Goal: Find specific page/section: Find specific page/section

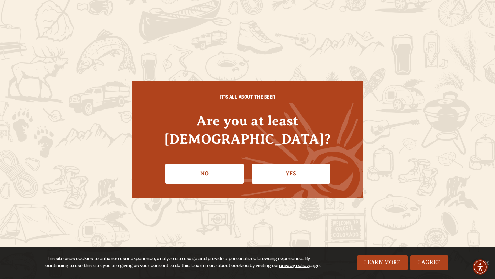
click at [295, 167] on link "Yes" at bounding box center [291, 174] width 78 height 20
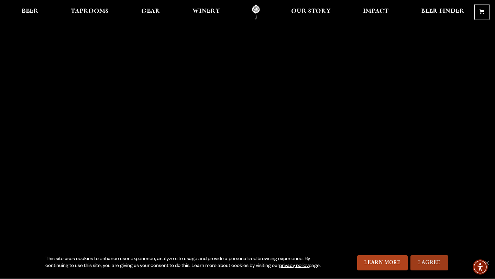
click at [441, 262] on link "I Agree" at bounding box center [429, 262] width 38 height 15
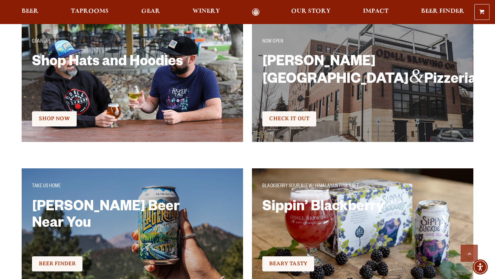
scroll to position [1290, 0]
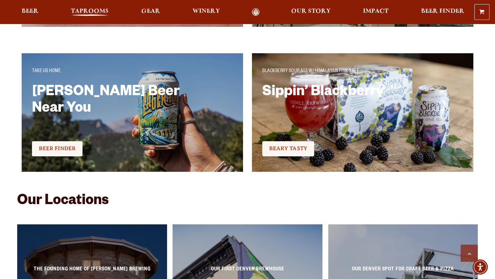
click at [101, 12] on span "Taprooms" at bounding box center [90, 12] width 38 height 6
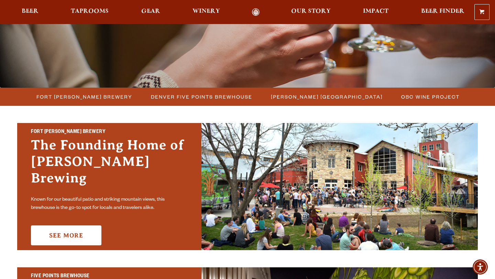
scroll to position [148, 0]
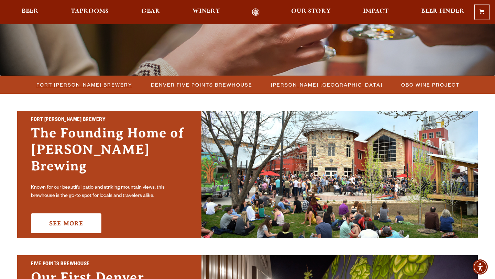
click at [114, 87] on span "Fort [PERSON_NAME] Brewery" at bounding box center [84, 85] width 96 height 10
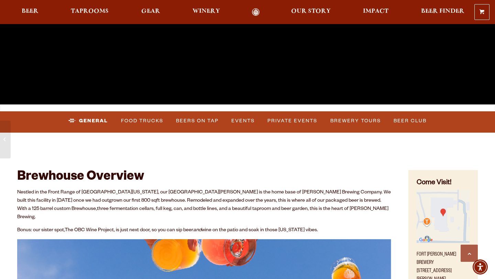
scroll to position [182, 0]
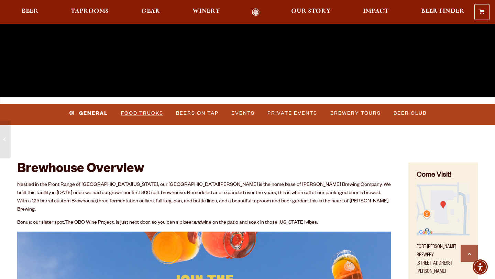
click at [148, 113] on link "Food Trucks" at bounding box center [142, 114] width 48 height 16
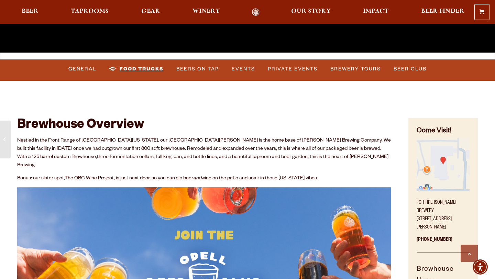
scroll to position [234, 0]
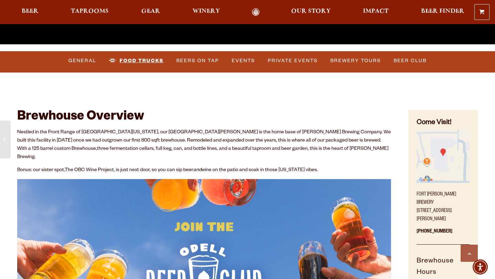
click at [144, 62] on link "Food Trucks" at bounding box center [136, 61] width 60 height 16
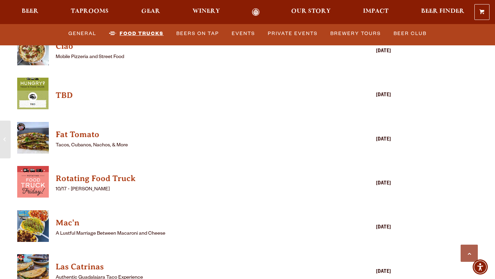
scroll to position [1775, 0]
click at [82, 129] on h4 "Fat Tomato" at bounding box center [194, 134] width 277 height 11
